Goal: Task Accomplishment & Management: Manage account settings

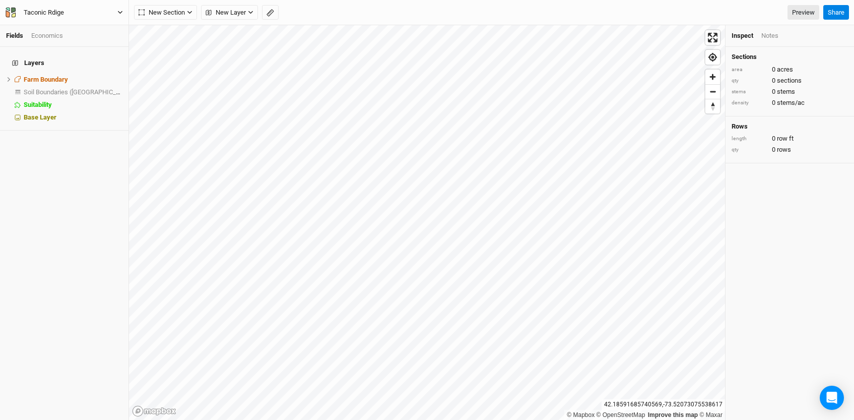
click at [119, 12] on icon "button" at bounding box center [120, 13] width 6 height 6
click at [807, 16] on link "Preview" at bounding box center [804, 12] width 32 height 15
click at [40, 36] on div "Economics" at bounding box center [47, 35] width 32 height 9
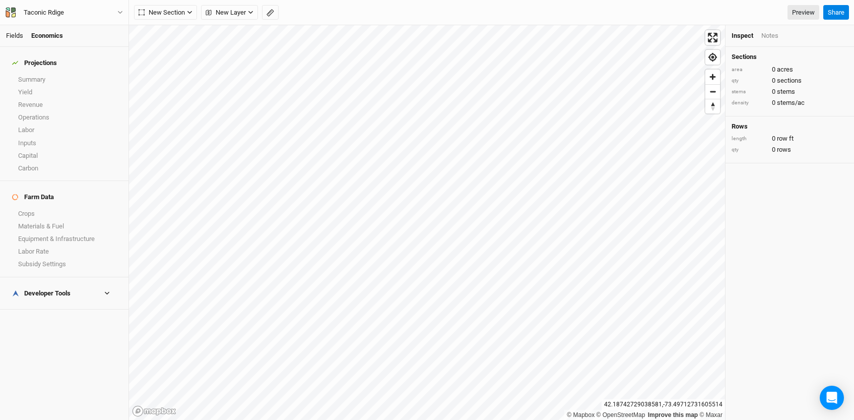
click at [22, 32] on link "Fields" at bounding box center [14, 36] width 17 height 8
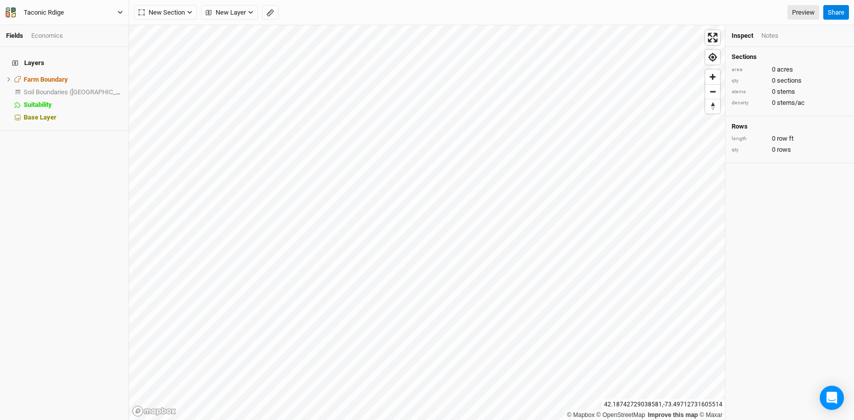
click at [69, 9] on div "Taconic Rdige" at bounding box center [44, 13] width 56 height 10
click at [73, 37] on button "Project Settings" at bounding box center [83, 41] width 80 height 13
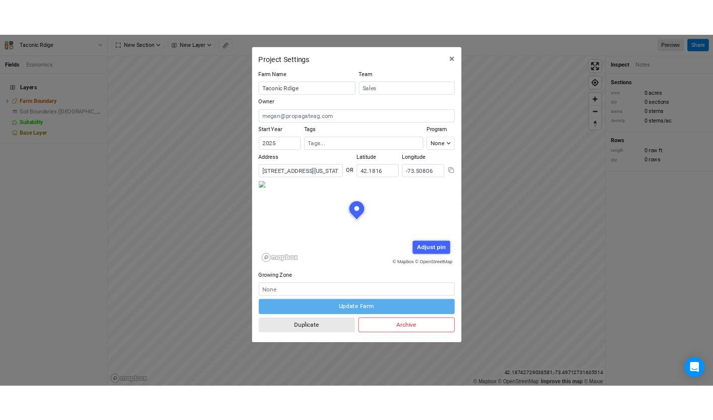
scroll to position [50, 117]
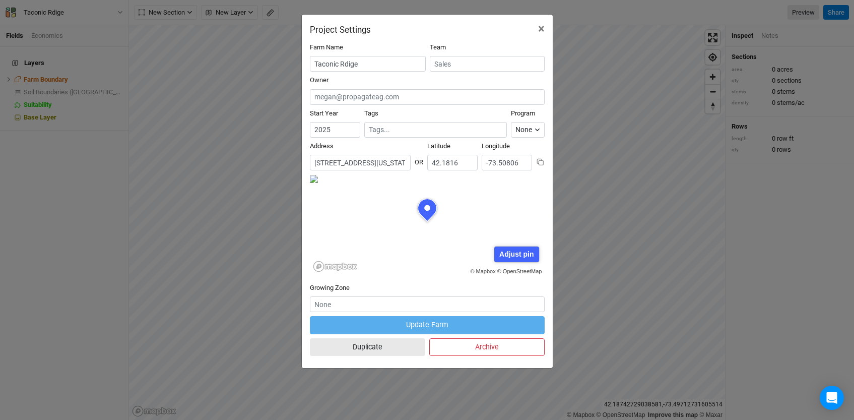
click at [342, 160] on input "[STREET_ADDRESS][US_STATE][US_STATE]" at bounding box center [360, 163] width 101 height 16
click at [388, 160] on input "[STREET_ADDRESS][US_STATE][US_STATE]" at bounding box center [360, 163] width 101 height 16
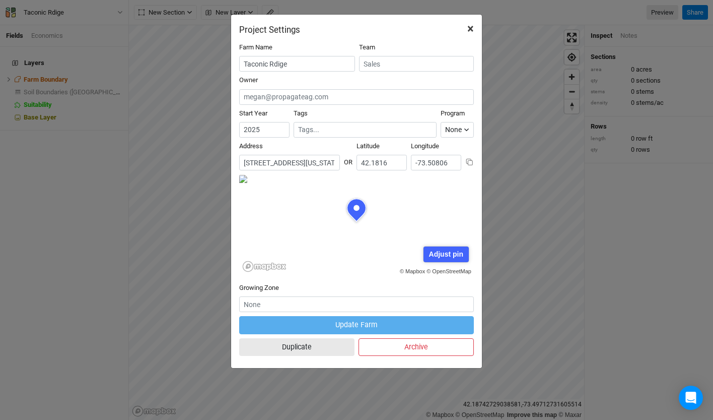
click at [472, 28] on span "×" at bounding box center [471, 29] width 7 height 14
